Goal: Task Accomplishment & Management: Complete application form

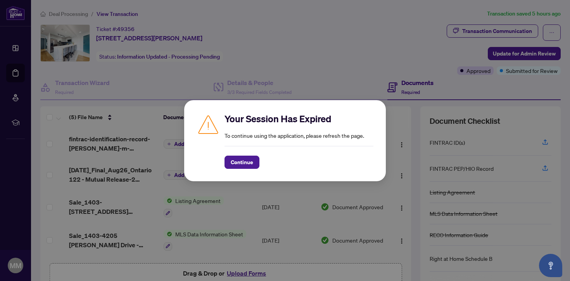
scroll to position [1, 0]
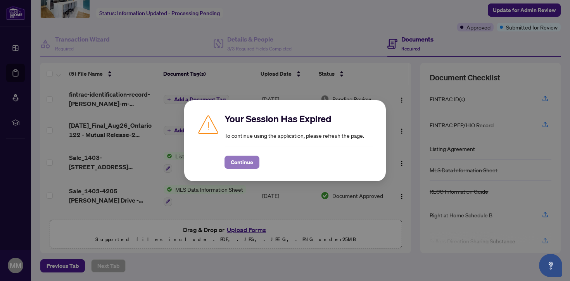
click at [233, 161] on span "Continue" at bounding box center [242, 162] width 23 height 12
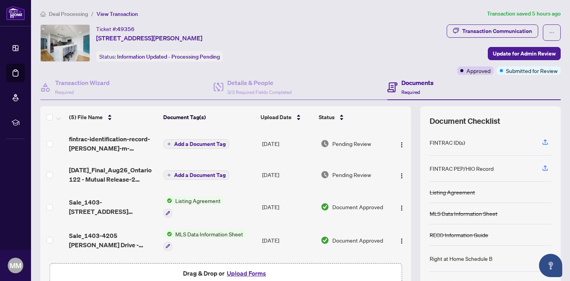
scroll to position [32, 0]
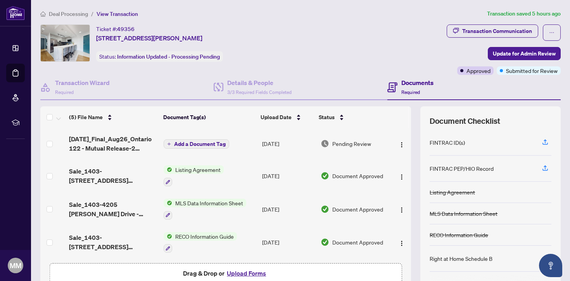
click at [254, 274] on button "Upload Forms" at bounding box center [247, 273] width 44 height 10
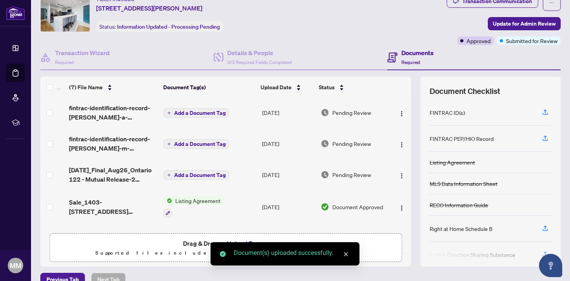
scroll to position [43, 0]
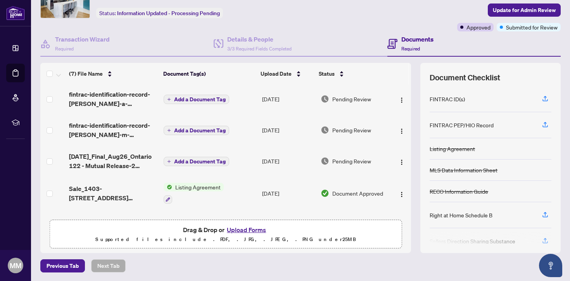
click at [232, 230] on button "Upload Forms" at bounding box center [247, 230] width 44 height 10
click at [244, 230] on button "Upload Forms" at bounding box center [247, 230] width 44 height 10
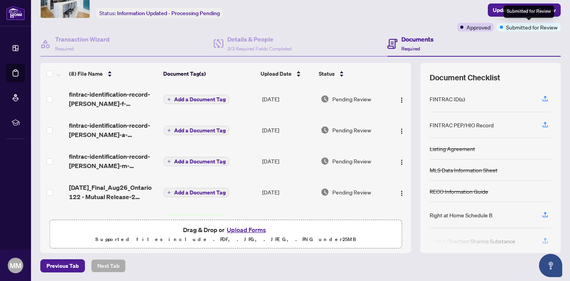
click at [546, 12] on div "Submitted for Review" at bounding box center [529, 11] width 50 height 12
click at [556, 9] on button "Update for Admin Review" at bounding box center [524, 9] width 73 height 13
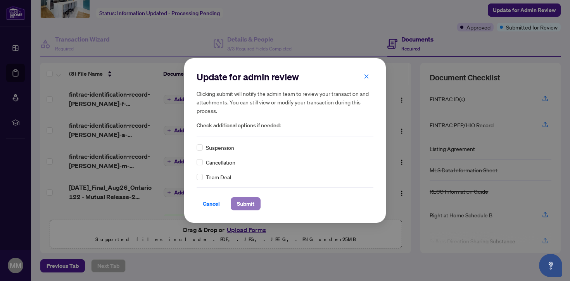
click at [249, 206] on span "Submit" at bounding box center [245, 204] width 17 height 12
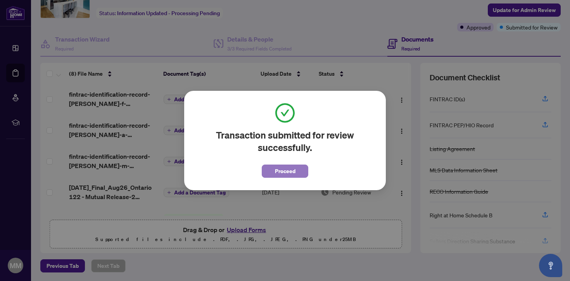
click at [283, 173] on span "Proceed" at bounding box center [285, 171] width 21 height 12
